Goal: Task Accomplishment & Management: Complete application form

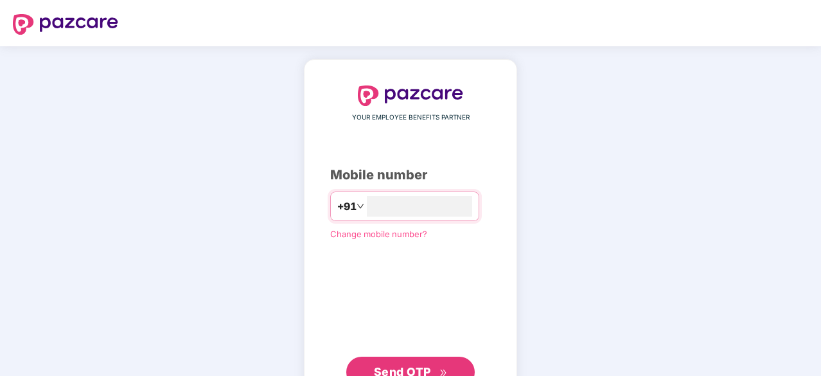
type input "**********"
click at [405, 368] on span "Send OTP" at bounding box center [402, 371] width 57 height 13
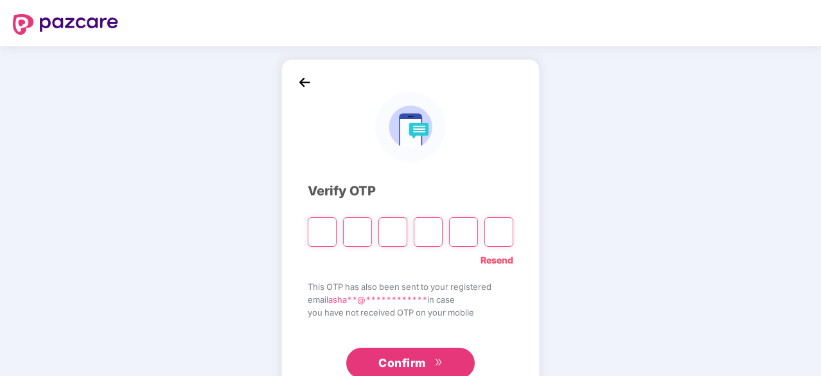
type input "*"
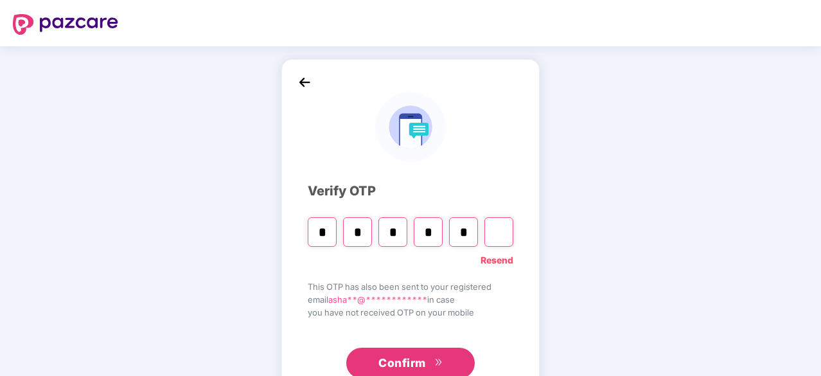
type input "*"
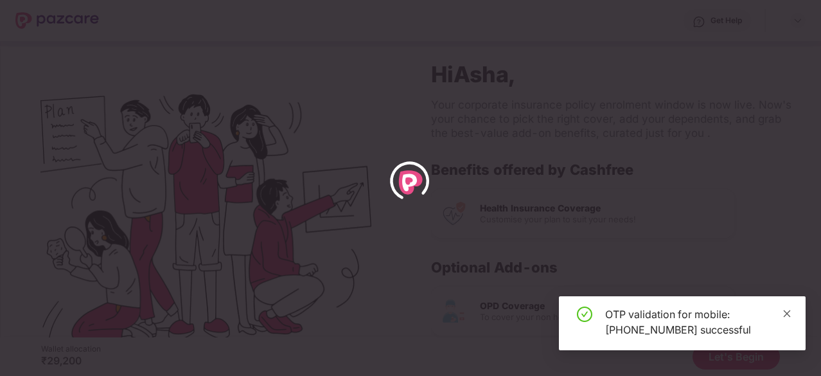
click at [785, 314] on icon "close" at bounding box center [787, 313] width 9 height 9
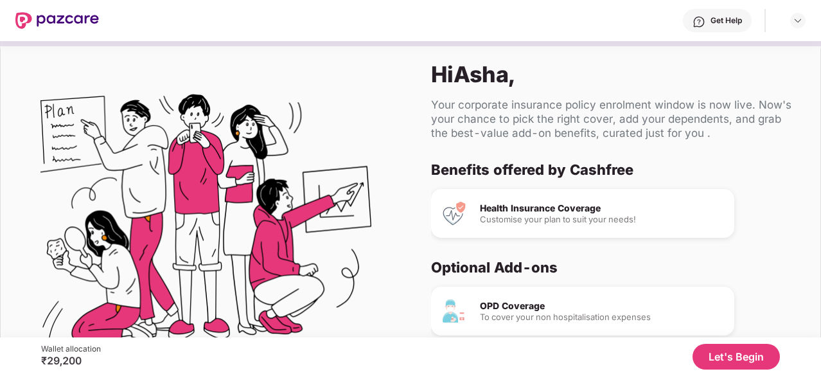
click at [735, 353] on button "Let's Begin" at bounding box center [736, 357] width 87 height 26
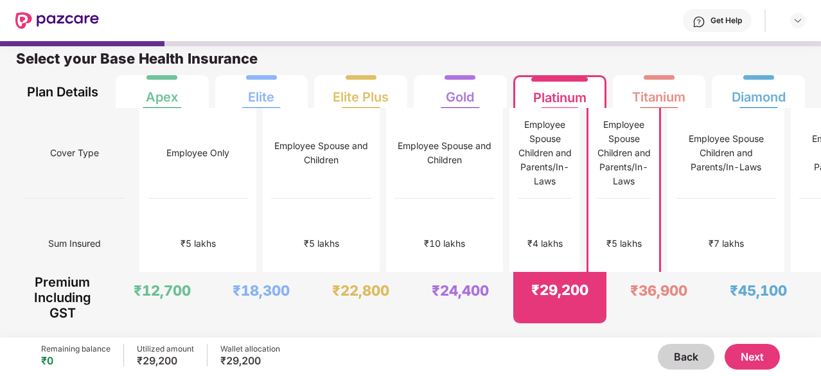
click at [760, 358] on button "Next" at bounding box center [752, 357] width 55 height 26
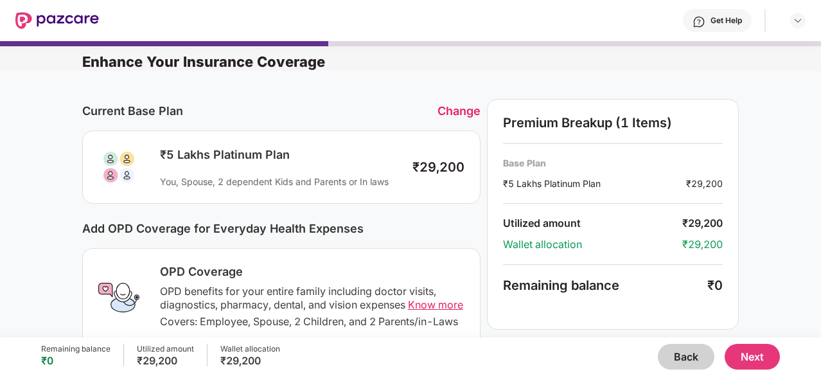
click at [754, 350] on button "Next" at bounding box center [752, 357] width 55 height 26
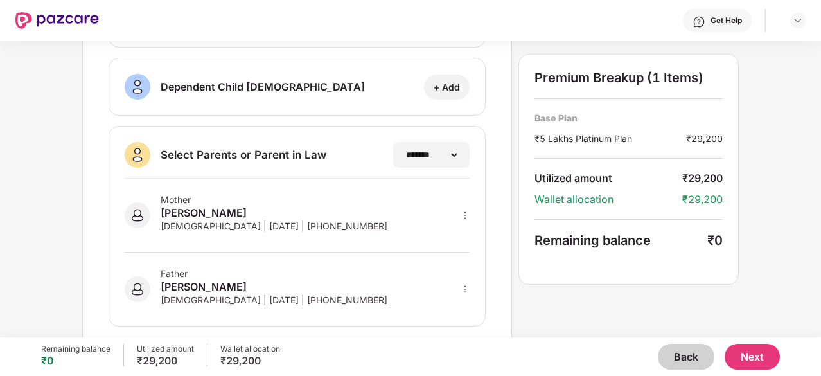
scroll to position [321, 0]
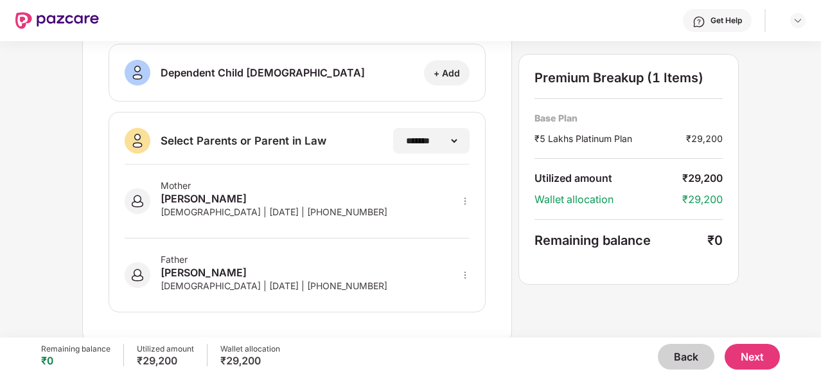
click at [464, 199] on icon "more" at bounding box center [465, 201] width 9 height 9
click at [446, 218] on img at bounding box center [448, 220] width 10 height 10
select select "******"
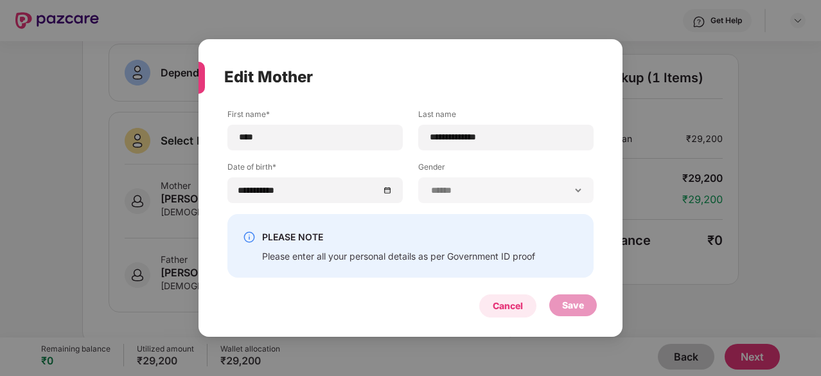
click at [497, 304] on div "Cancel" at bounding box center [508, 306] width 30 height 14
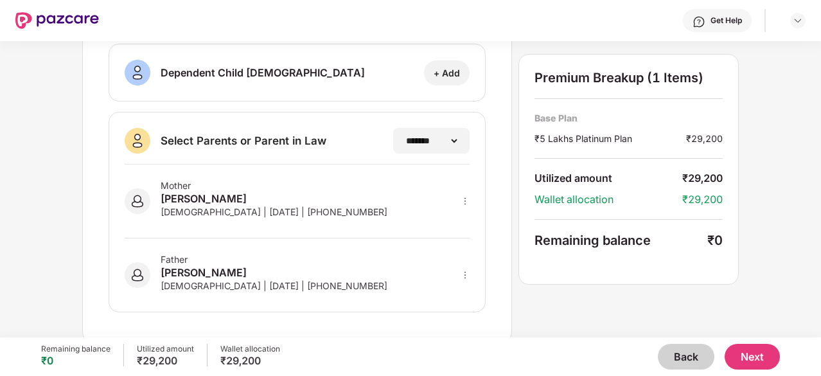
click at [757, 355] on button "Next" at bounding box center [752, 357] width 55 height 26
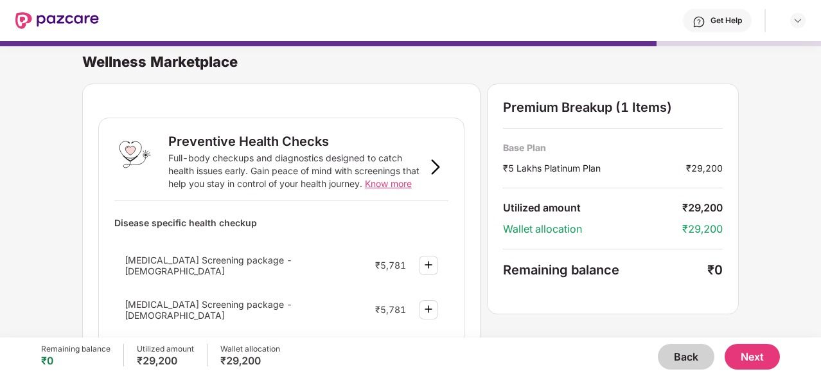
click at [765, 353] on button "Next" at bounding box center [752, 357] width 55 height 26
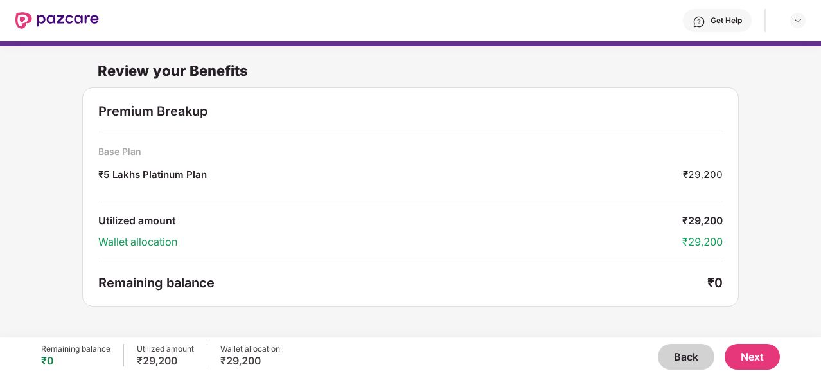
click at [750, 355] on button "Next" at bounding box center [752, 357] width 55 height 26
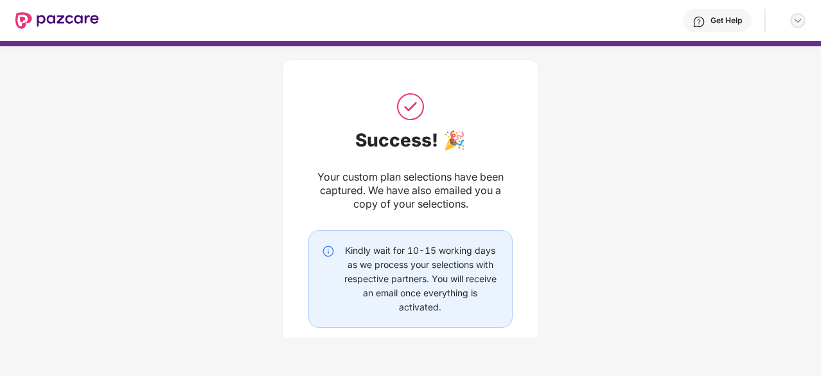
click at [802, 22] on img at bounding box center [798, 20] width 10 height 10
click at [691, 48] on div "Logout" at bounding box center [737, 51] width 167 height 25
